Goal: Find specific page/section: Find specific page/section

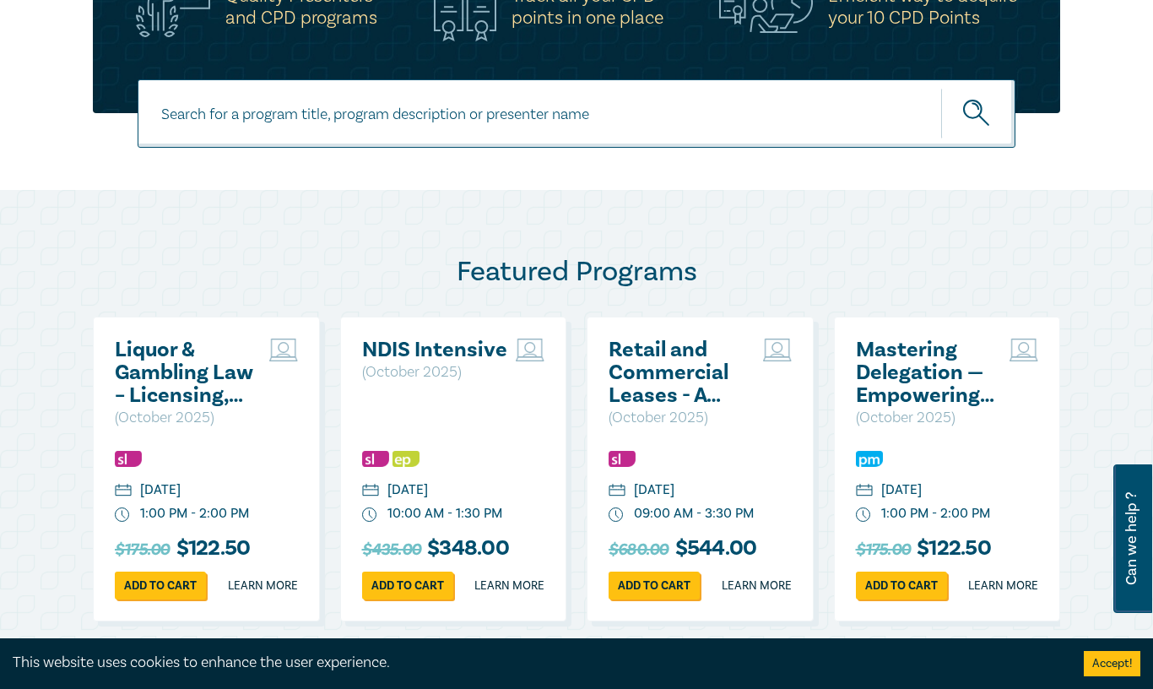
scroll to position [507, 0]
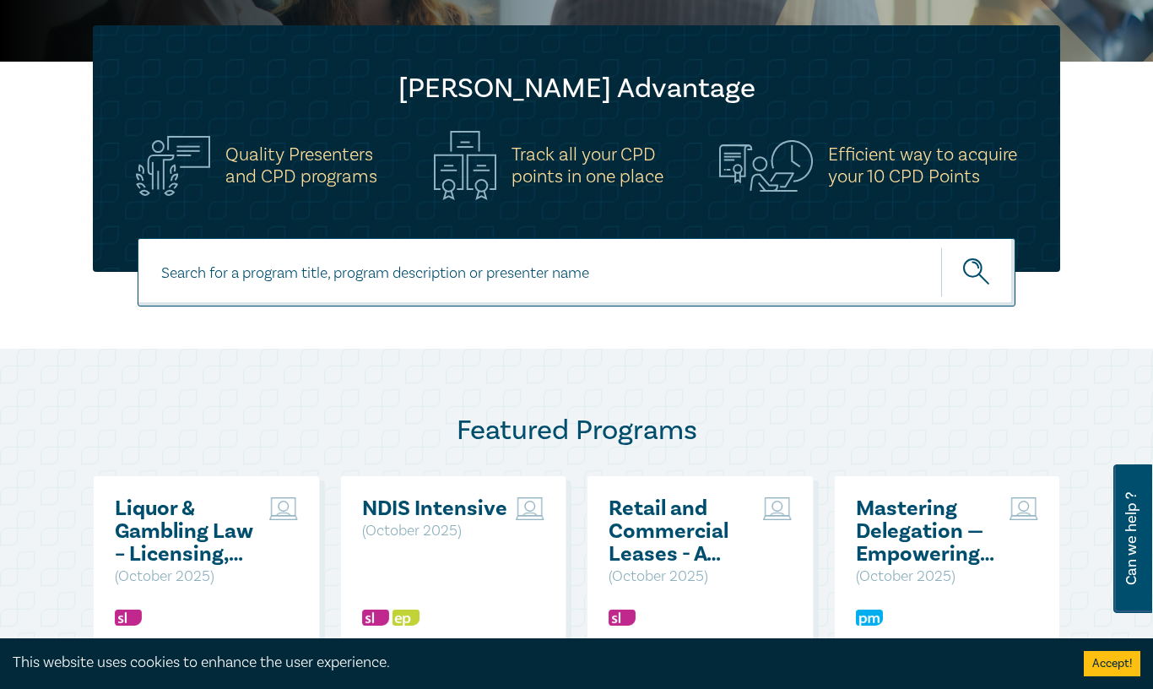
click at [978, 270] on icon "submit" at bounding box center [978, 273] width 30 height 30
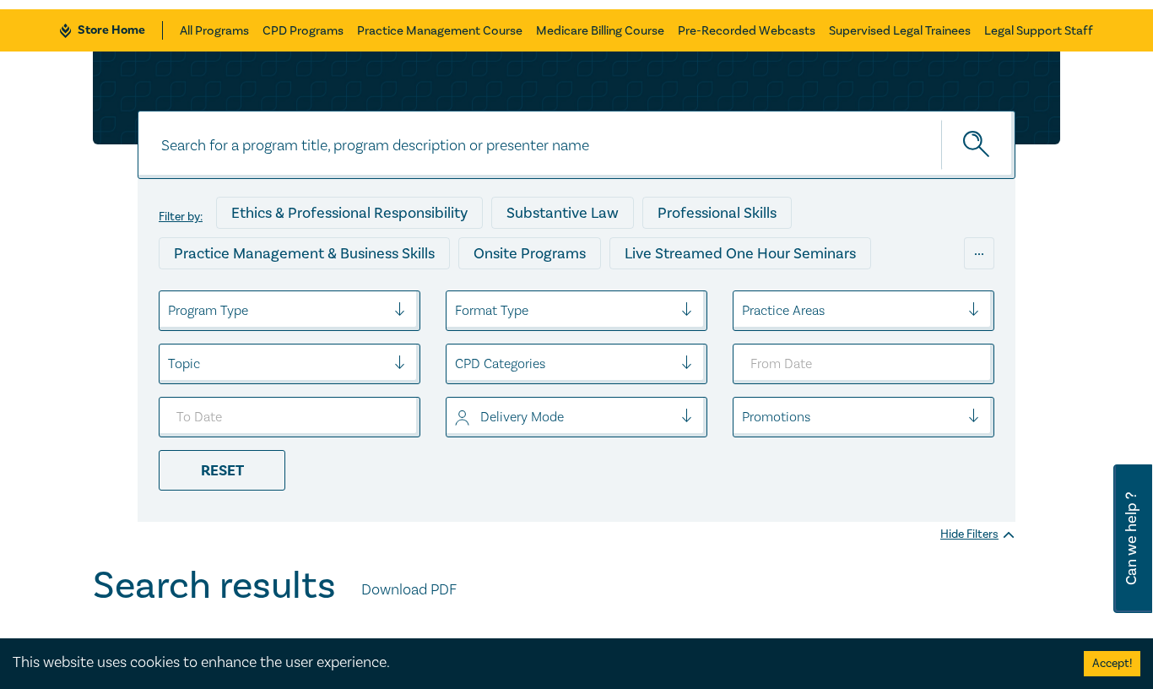
scroll to position [169, 0]
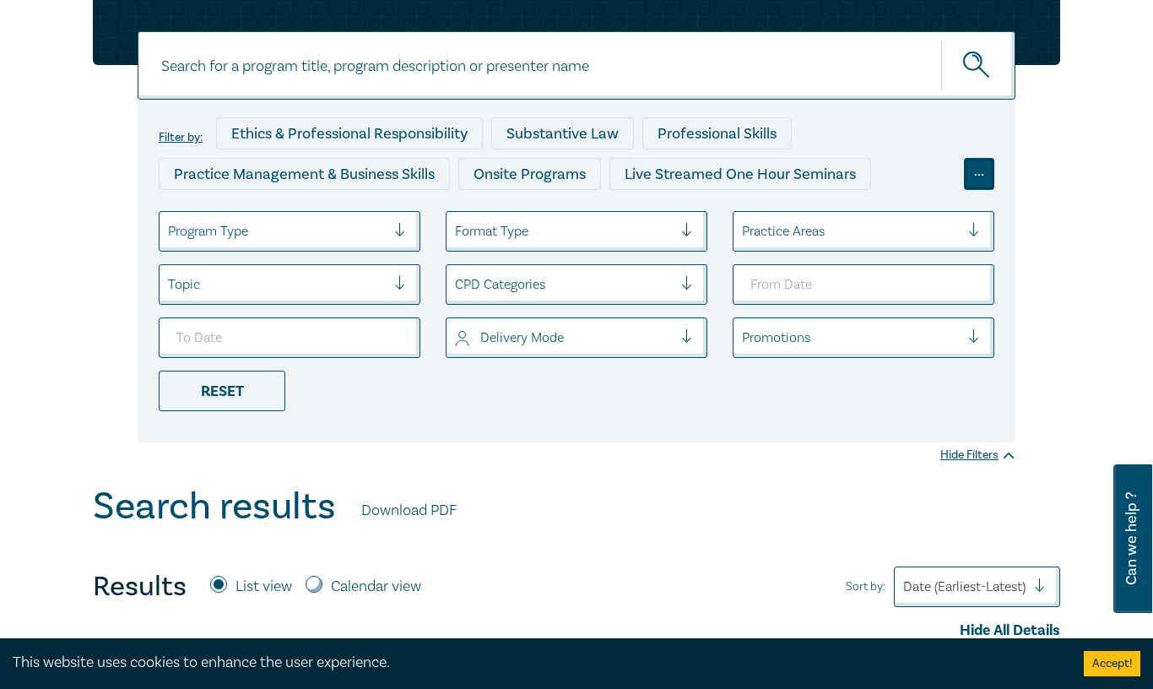
click at [978, 177] on div "..." at bounding box center [979, 174] width 30 height 32
